Goal: Information Seeking & Learning: Learn about a topic

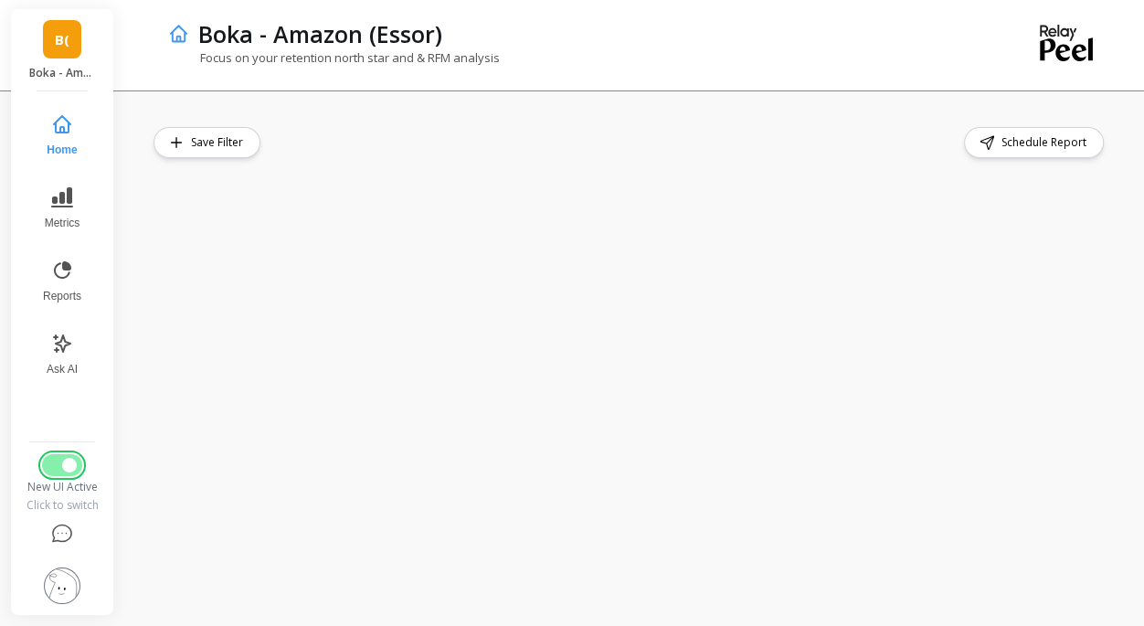
click at [52, 474] on button "Switch to Legacy UI" at bounding box center [62, 465] width 40 height 22
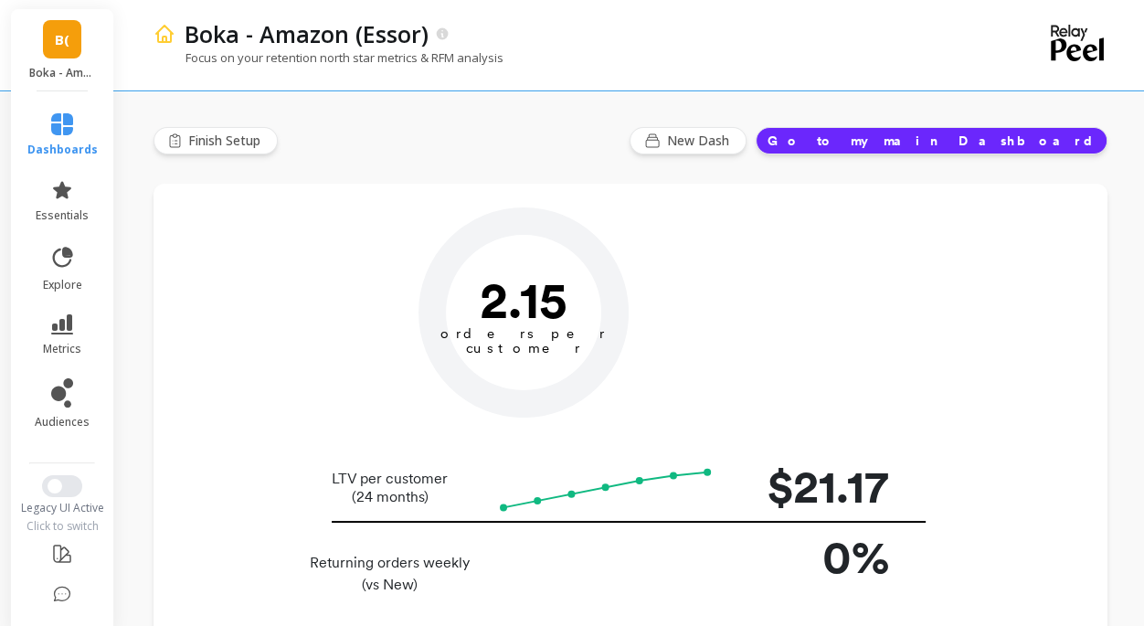
type input "Champions"
type input "248512"
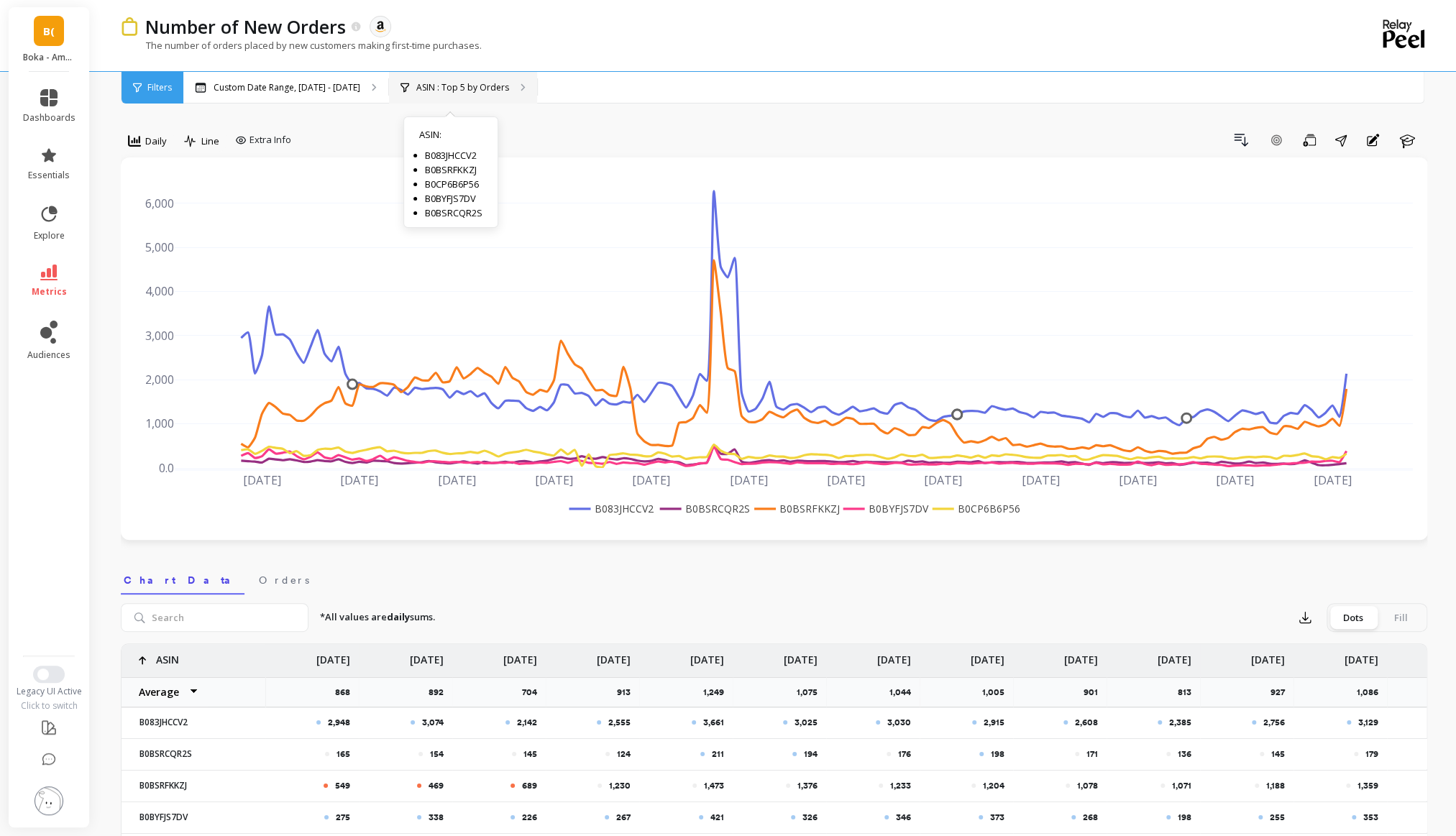
click at [440, 83] on p "ASIN : Top 5 by Orders" at bounding box center [463, 87] width 93 height 12
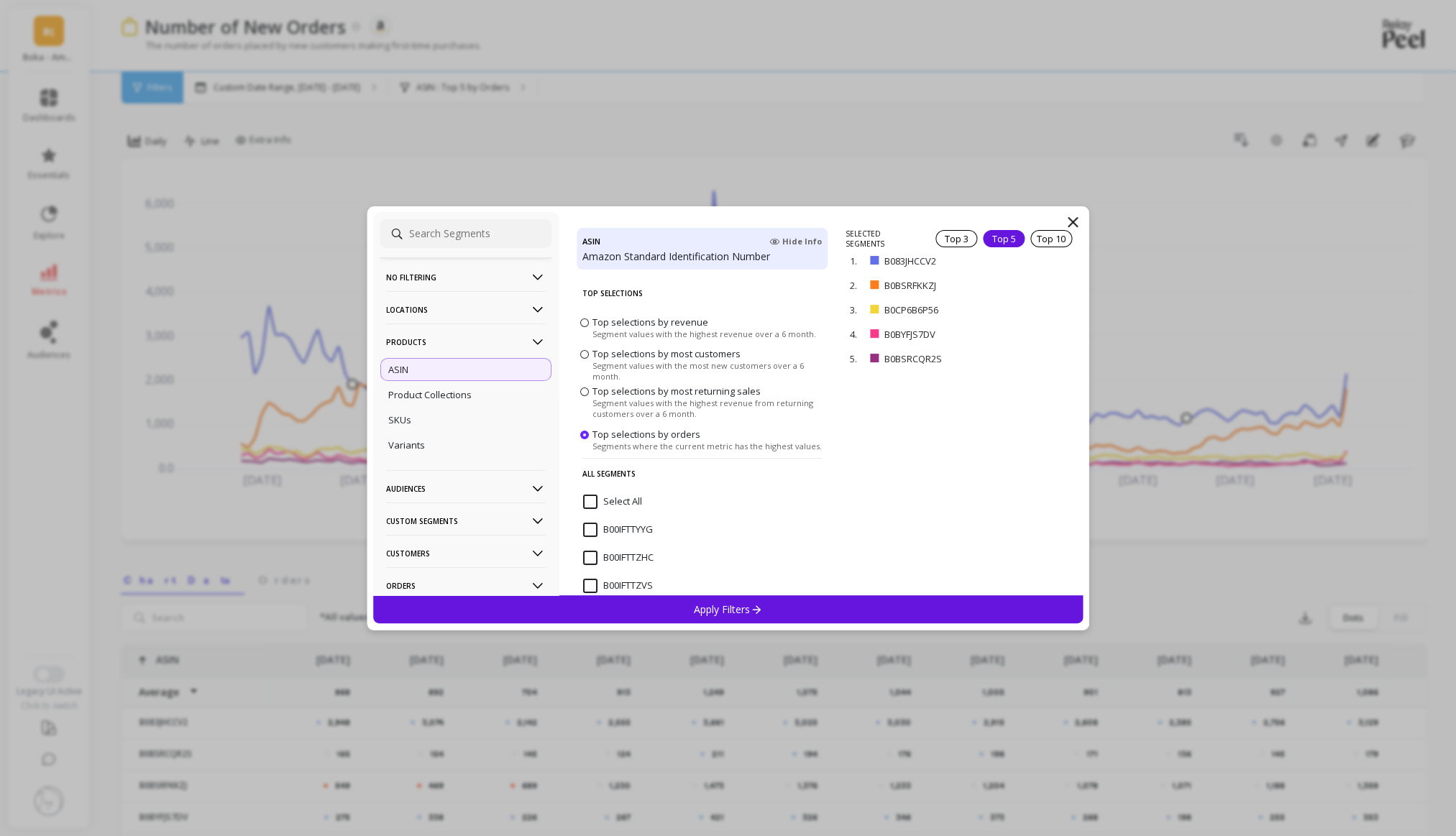
click at [423, 374] on div "ASIN" at bounding box center [466, 369] width 171 height 23
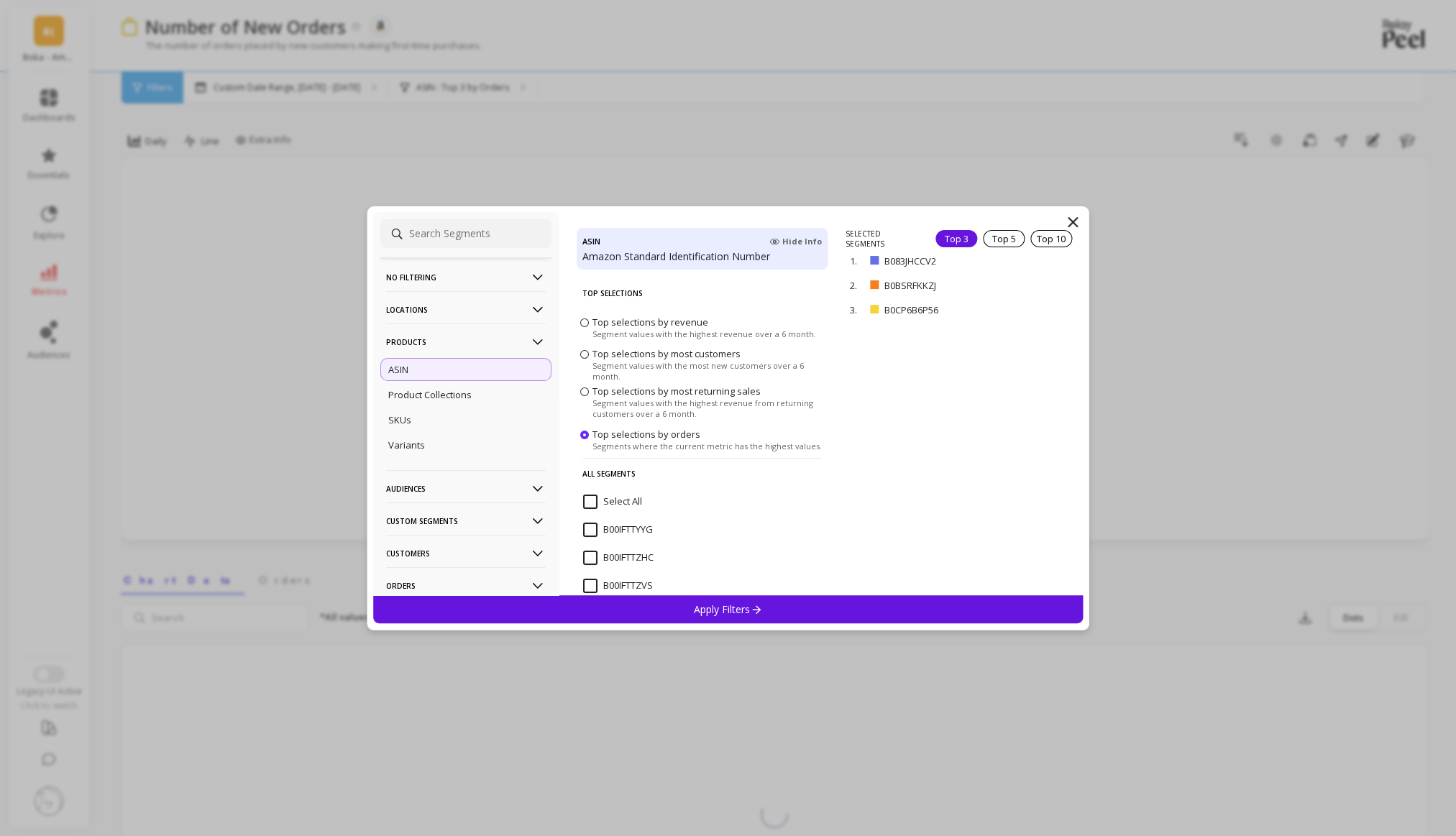
click at [434, 270] on p "No filtering" at bounding box center [466, 277] width 160 height 37
click at [419, 314] on div "Overall" at bounding box center [466, 304] width 171 height 23
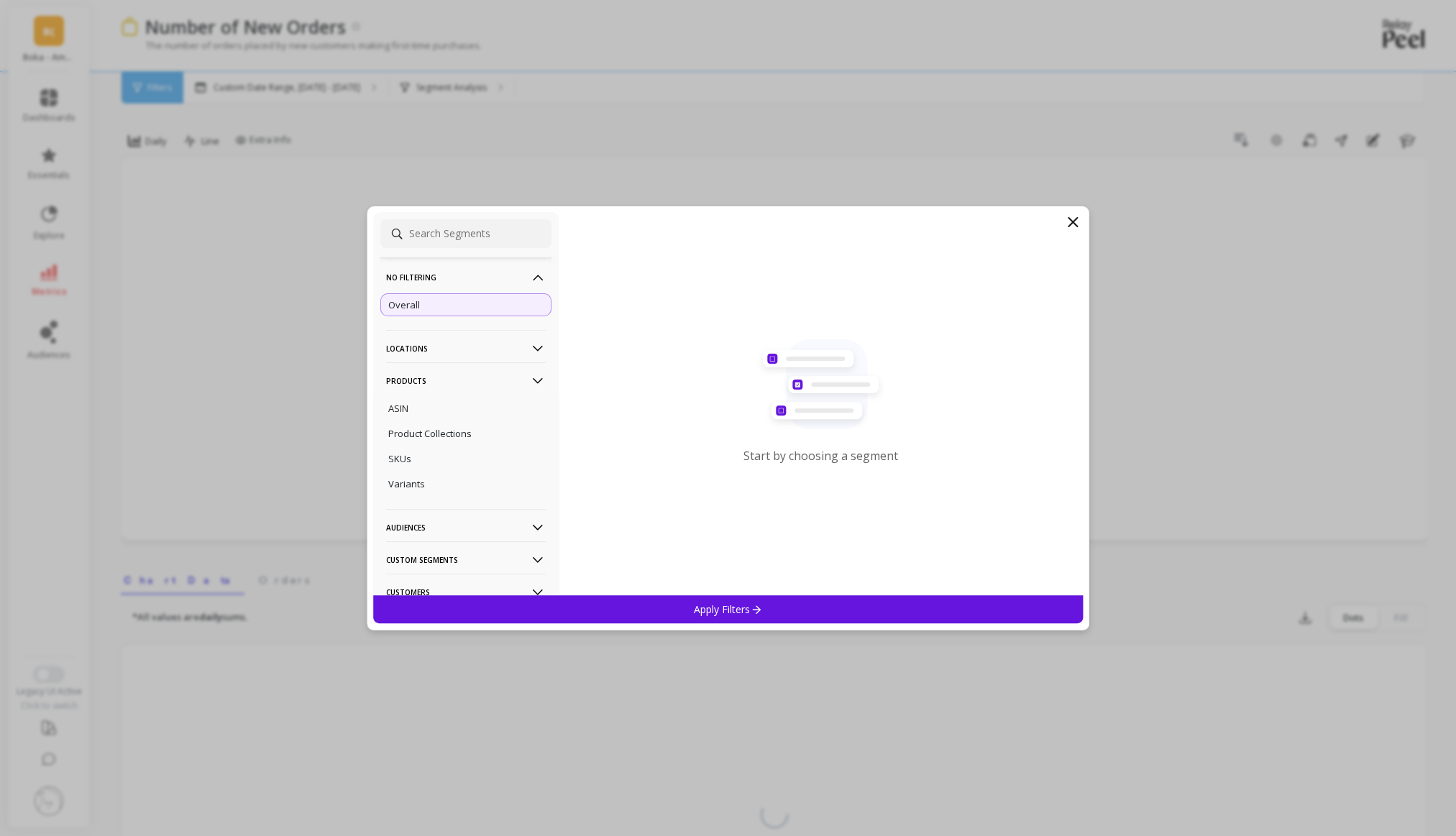
click at [720, 604] on p "Apply Filters" at bounding box center [728, 609] width 68 height 13
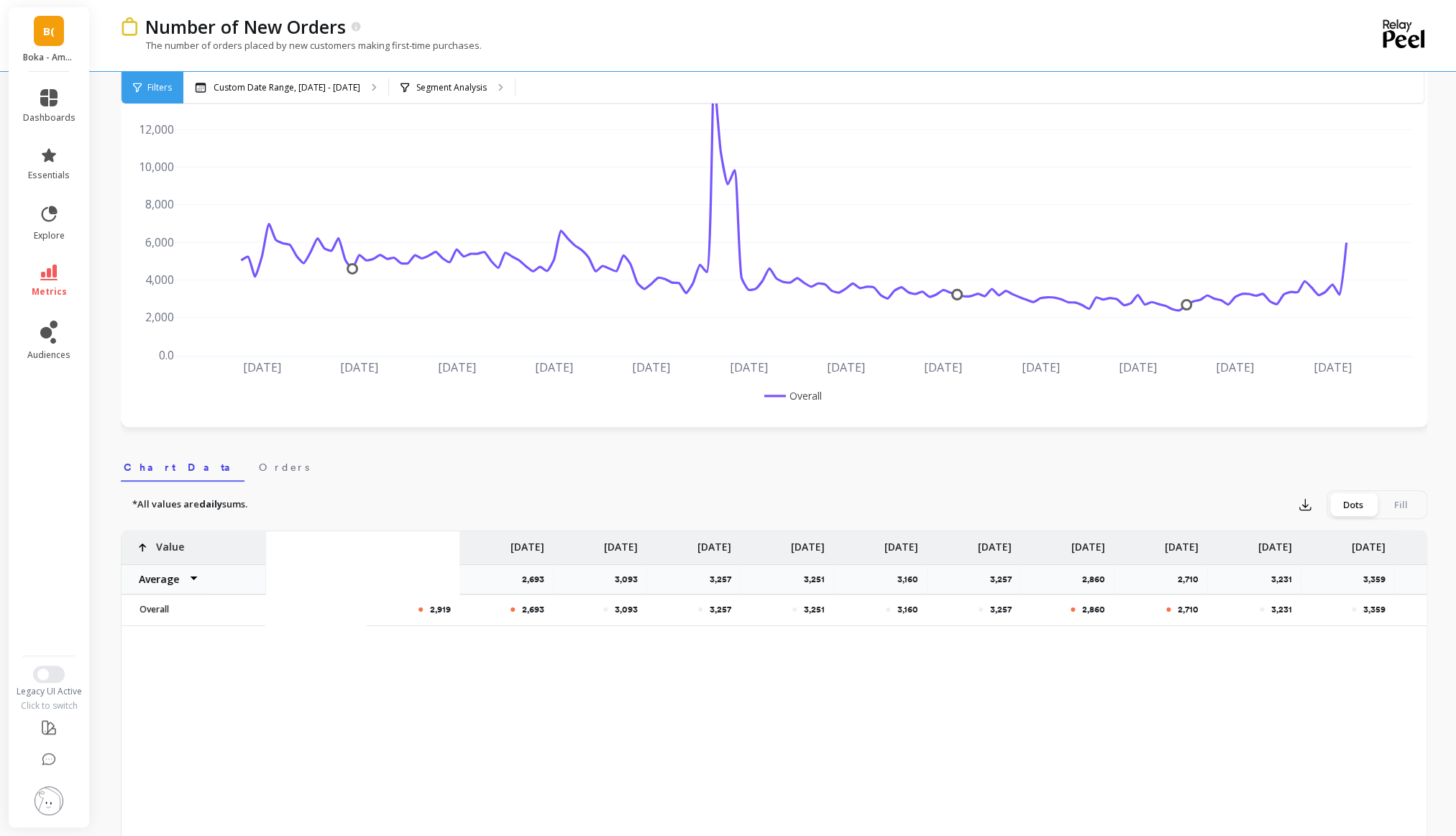
scroll to position [0, 13793]
